Goal: Navigation & Orientation: Find specific page/section

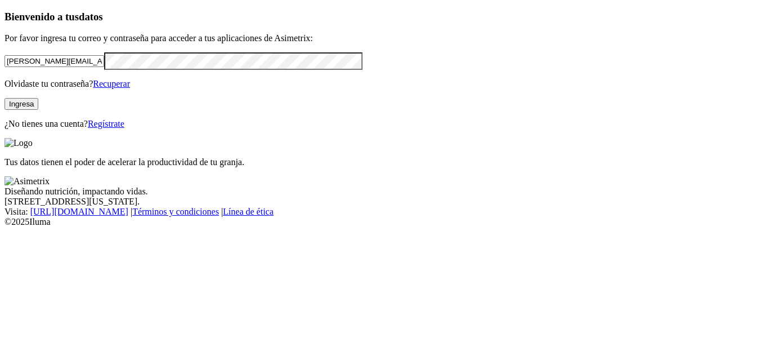
click input "submit" at bounding box center [0, 0] width 0 height 0
